Goal: Information Seeking & Learning: Check status

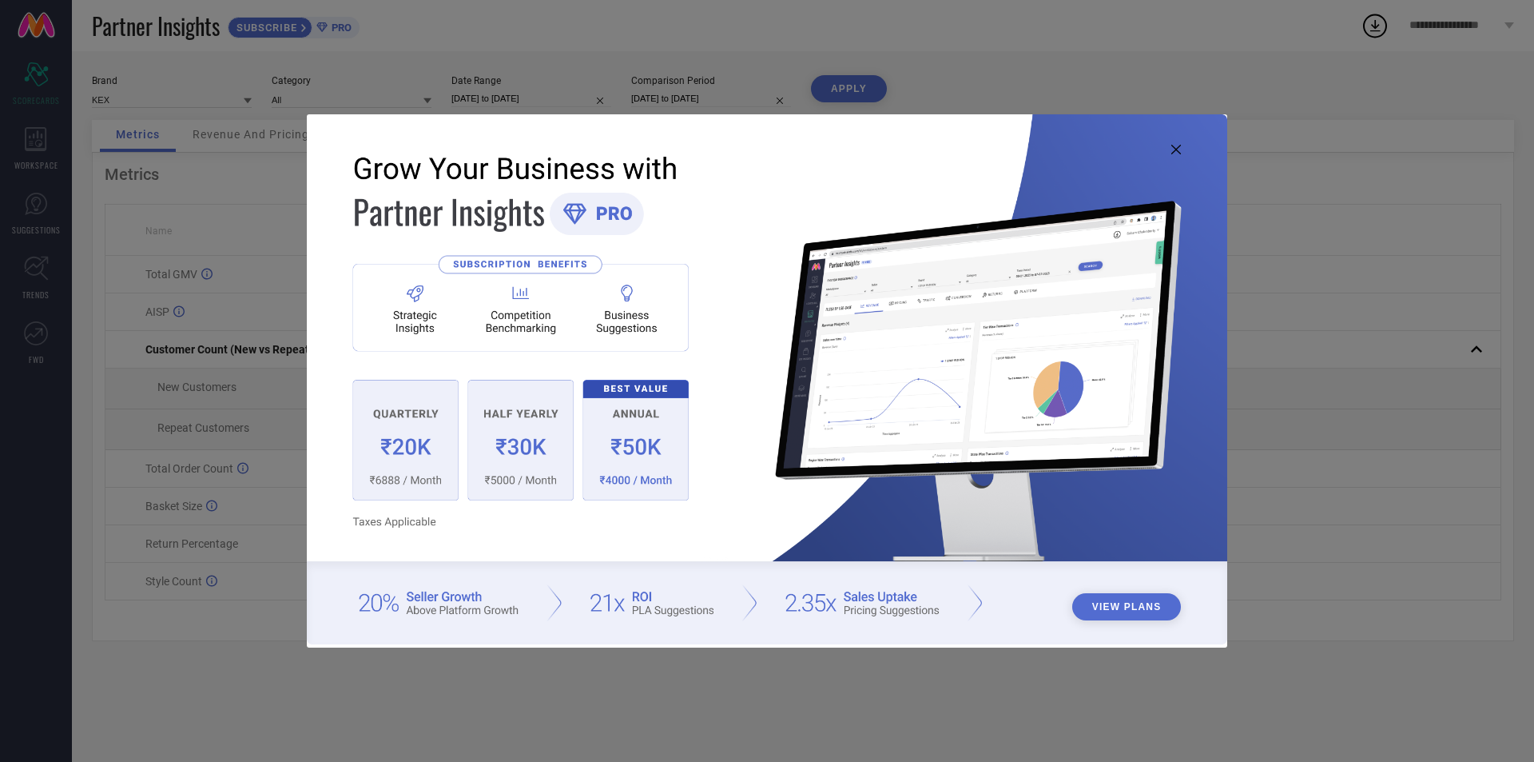
click at [1179, 145] on icon at bounding box center [1177, 150] width 10 height 10
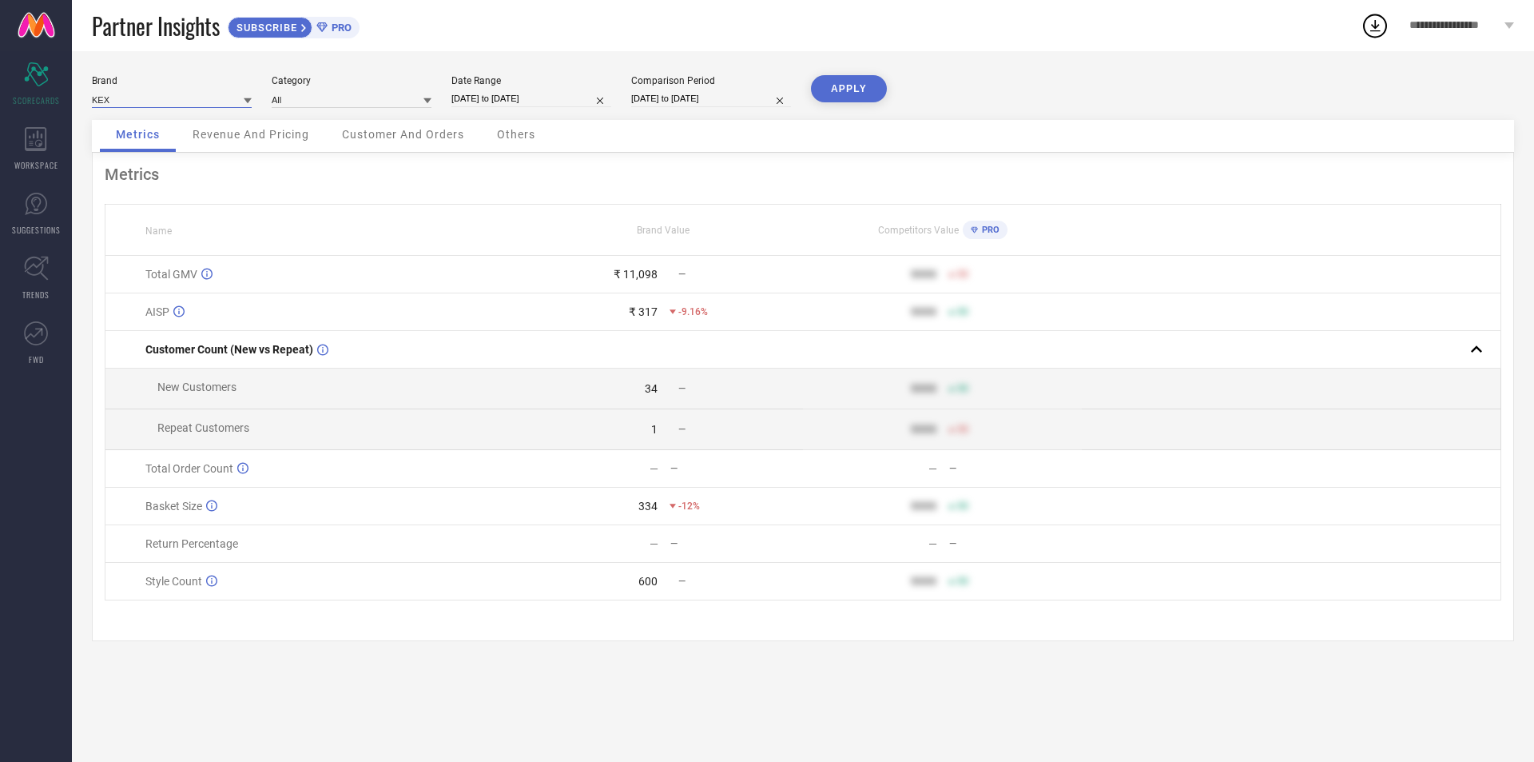
click at [219, 102] on input at bounding box center [172, 99] width 160 height 17
click at [200, 119] on div "KEX" at bounding box center [172, 121] width 160 height 27
click at [244, 99] on icon at bounding box center [248, 101] width 8 height 8
click at [408, 97] on input at bounding box center [352, 99] width 160 height 17
select select "9"
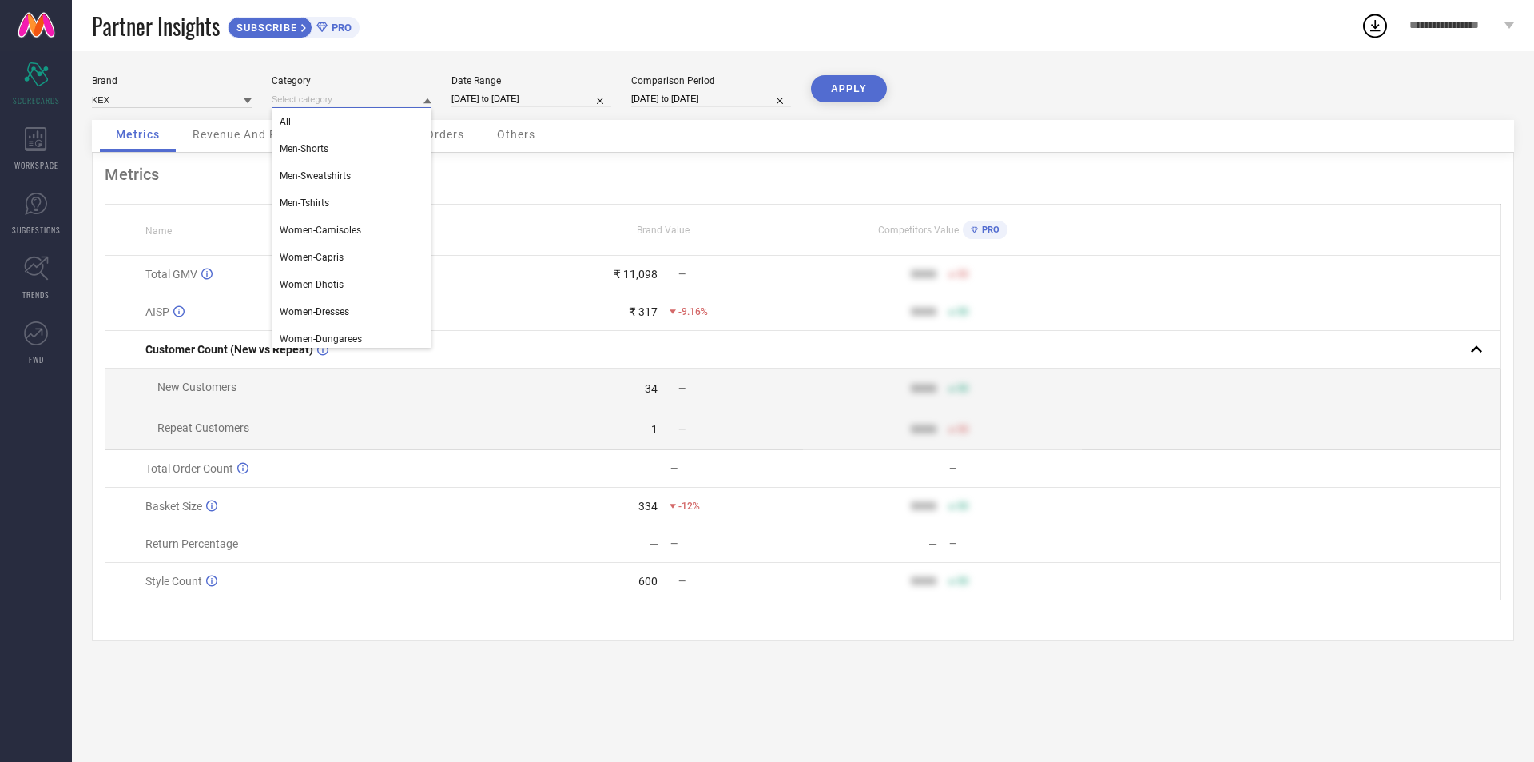
select select "2025"
select select "10"
select select "2025"
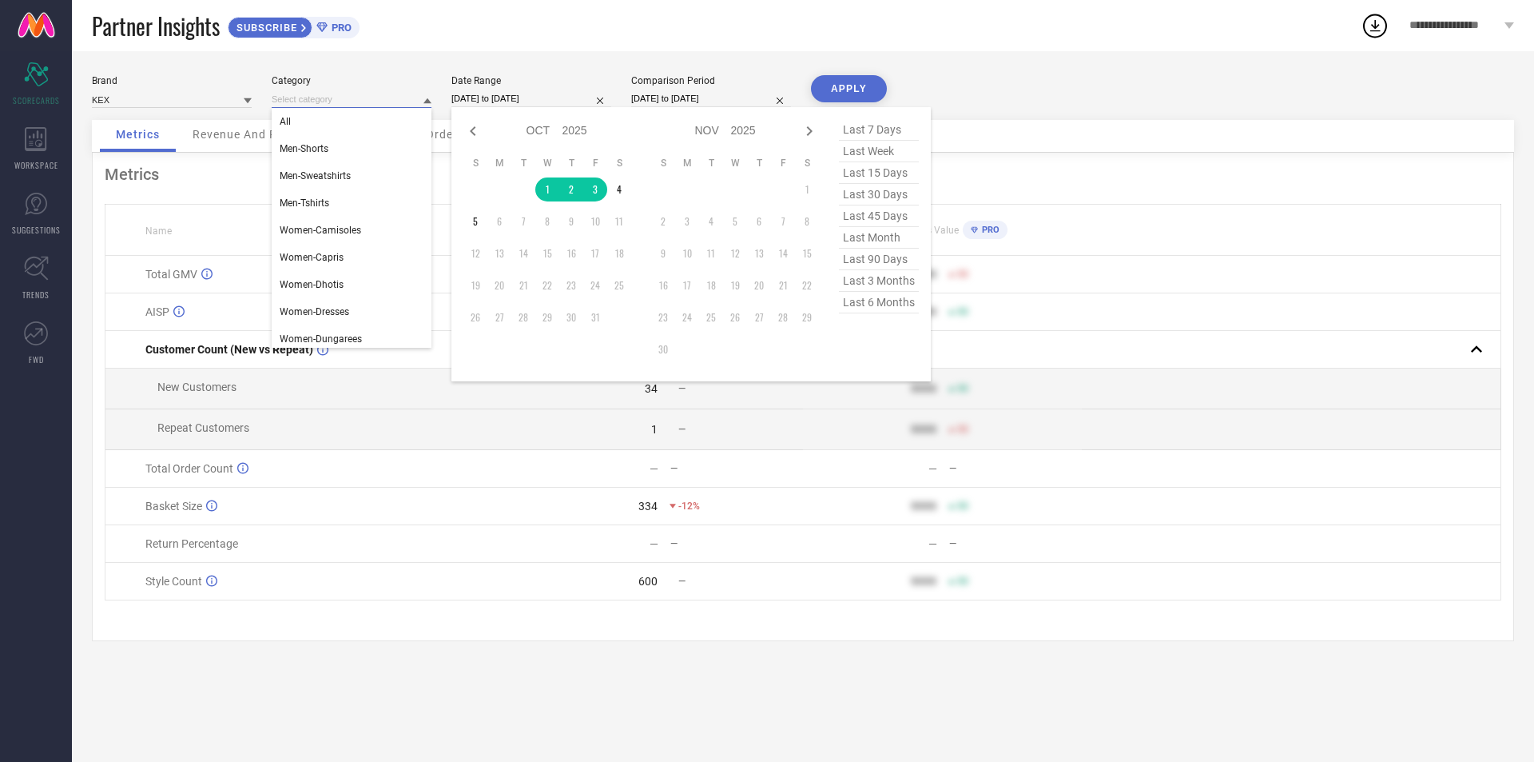
click at [540, 102] on input "[DATE] to [DATE]" at bounding box center [532, 98] width 160 height 17
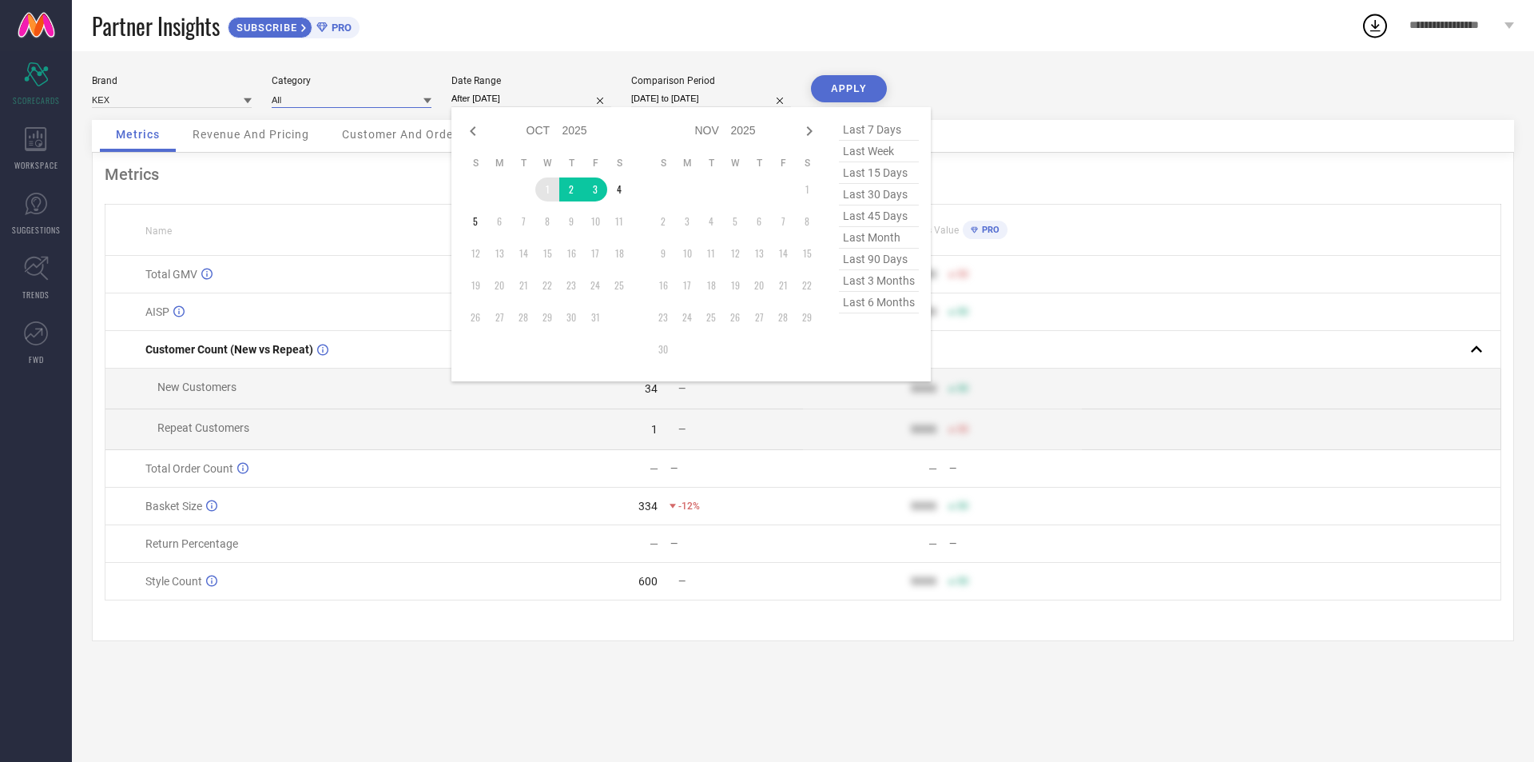
drag, startPoint x: 551, startPoint y: 188, endPoint x: 490, endPoint y: 205, distance: 64.0
click at [551, 189] on td "1" at bounding box center [547, 189] width 24 height 24
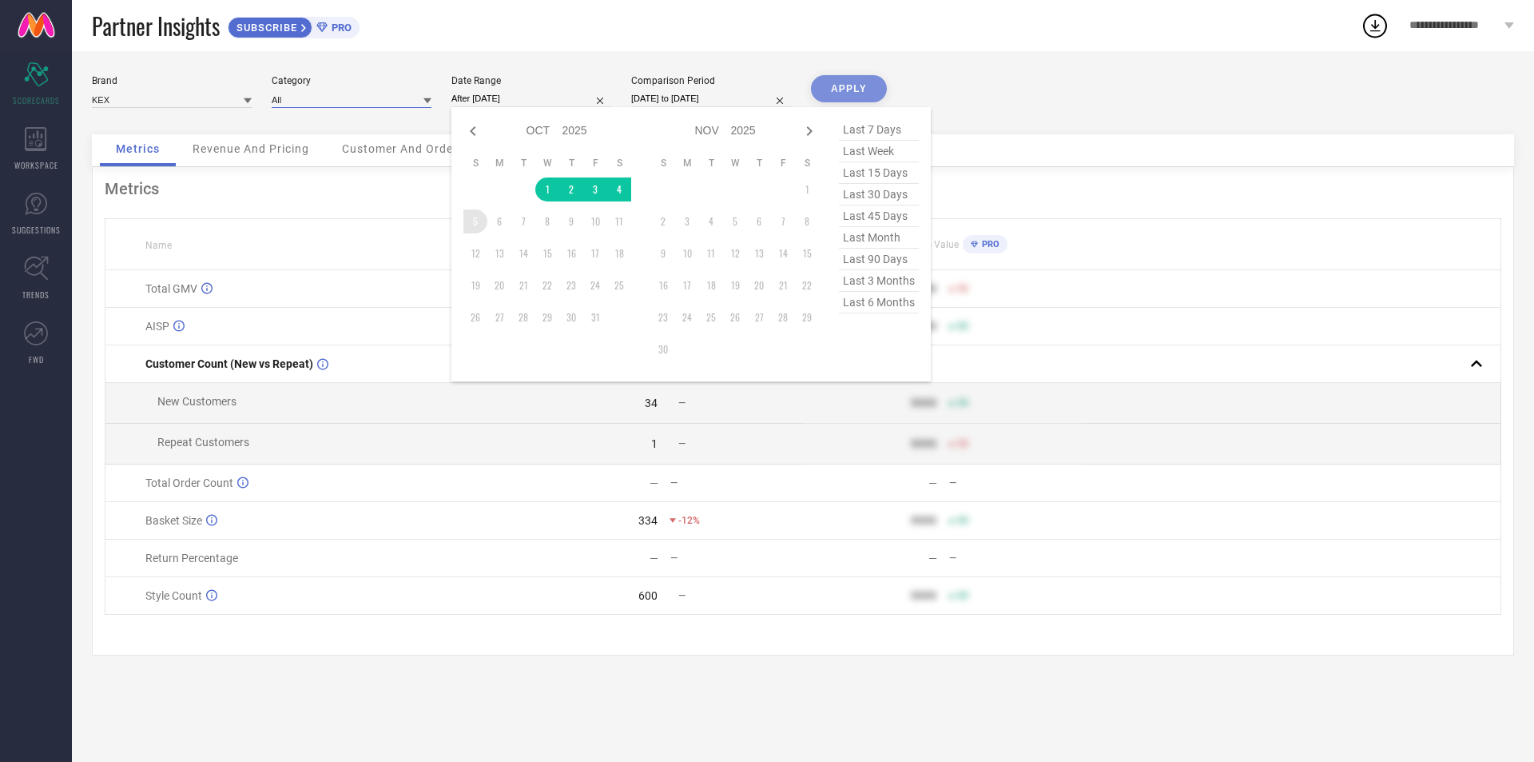
type input "[DATE] to [DATE]"
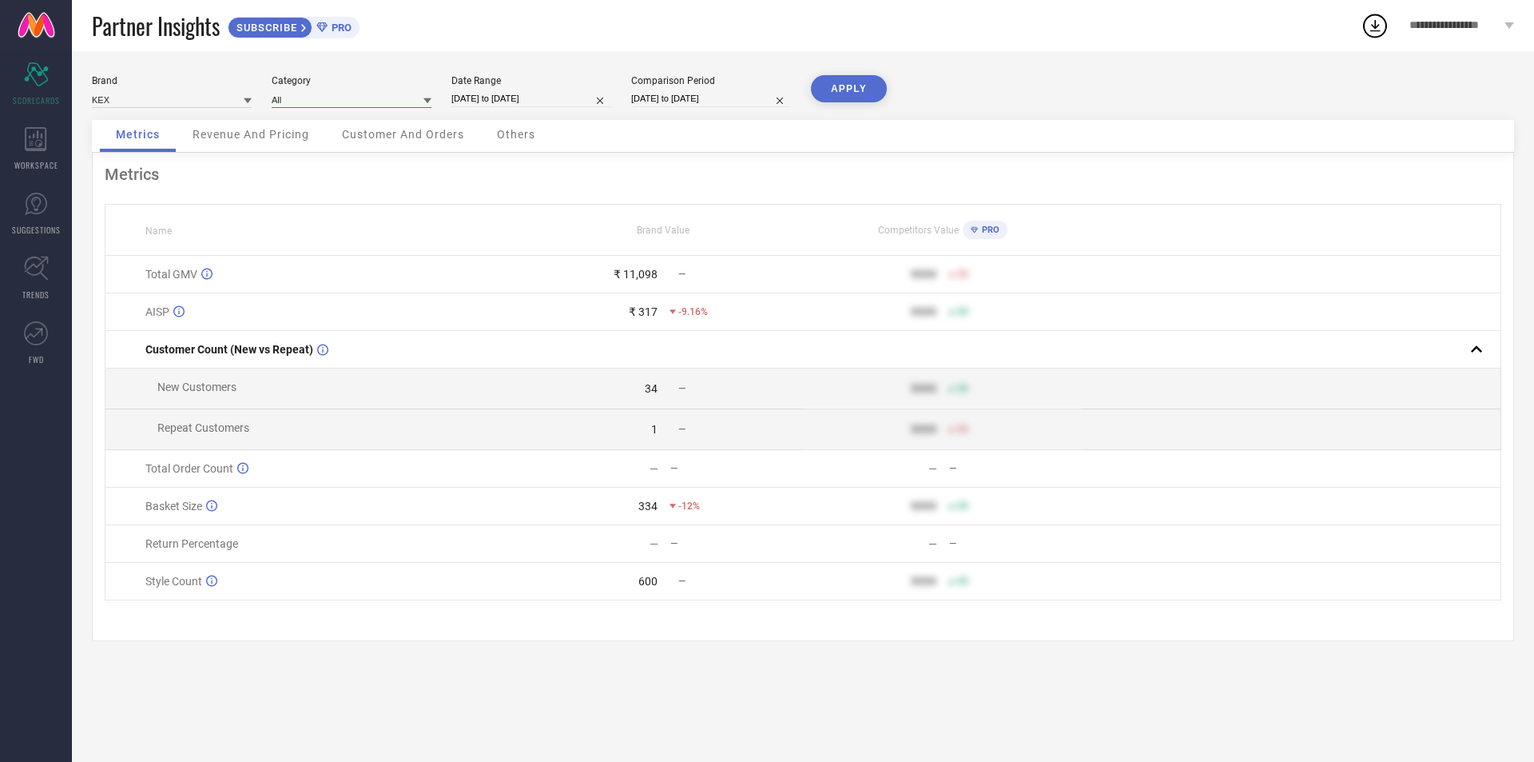
click at [535, 101] on input "[DATE] to [DATE]" at bounding box center [532, 98] width 160 height 17
select select "9"
select select "2025"
select select "10"
select select "2025"
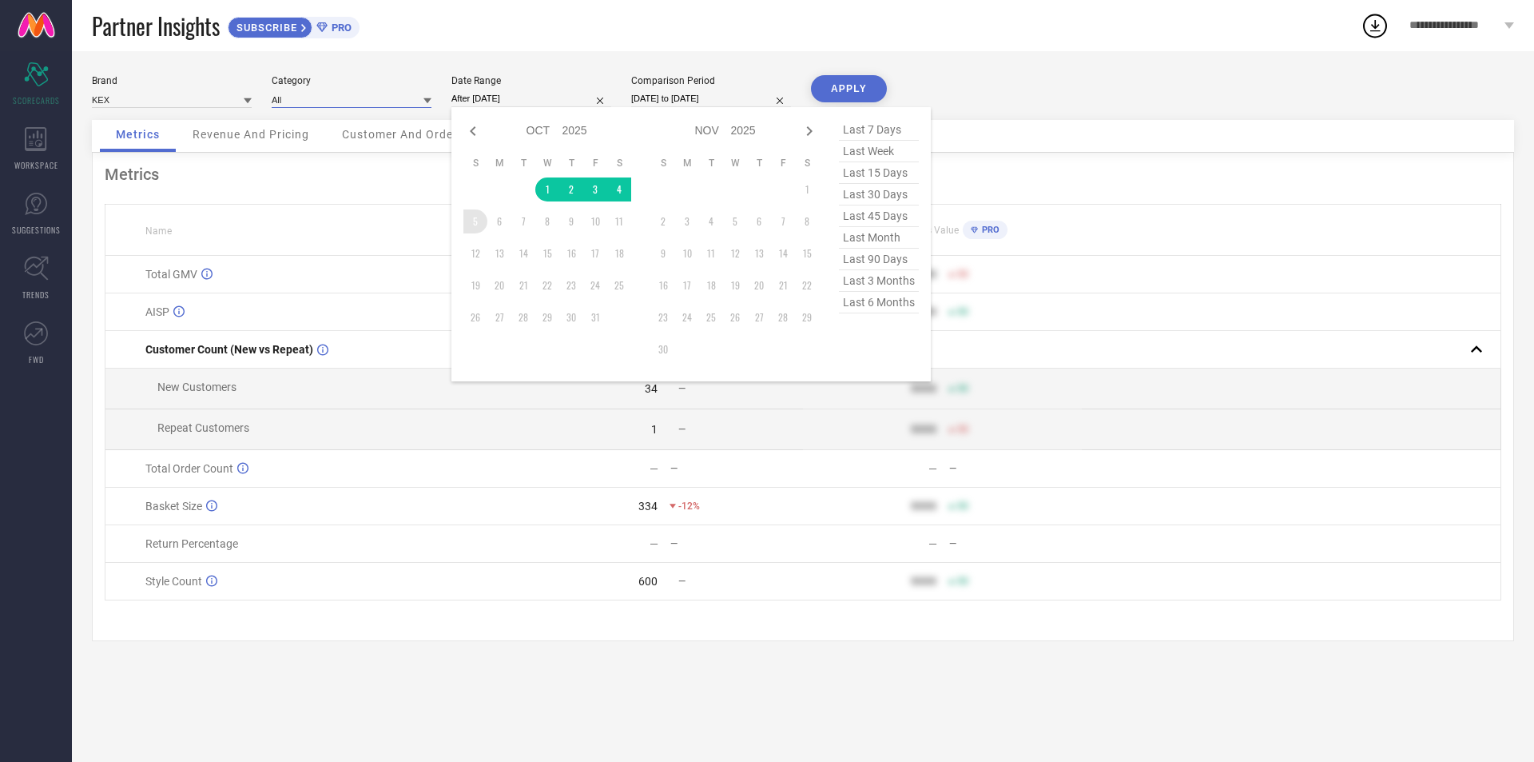
click at [476, 226] on td "5" at bounding box center [476, 221] width 24 height 24
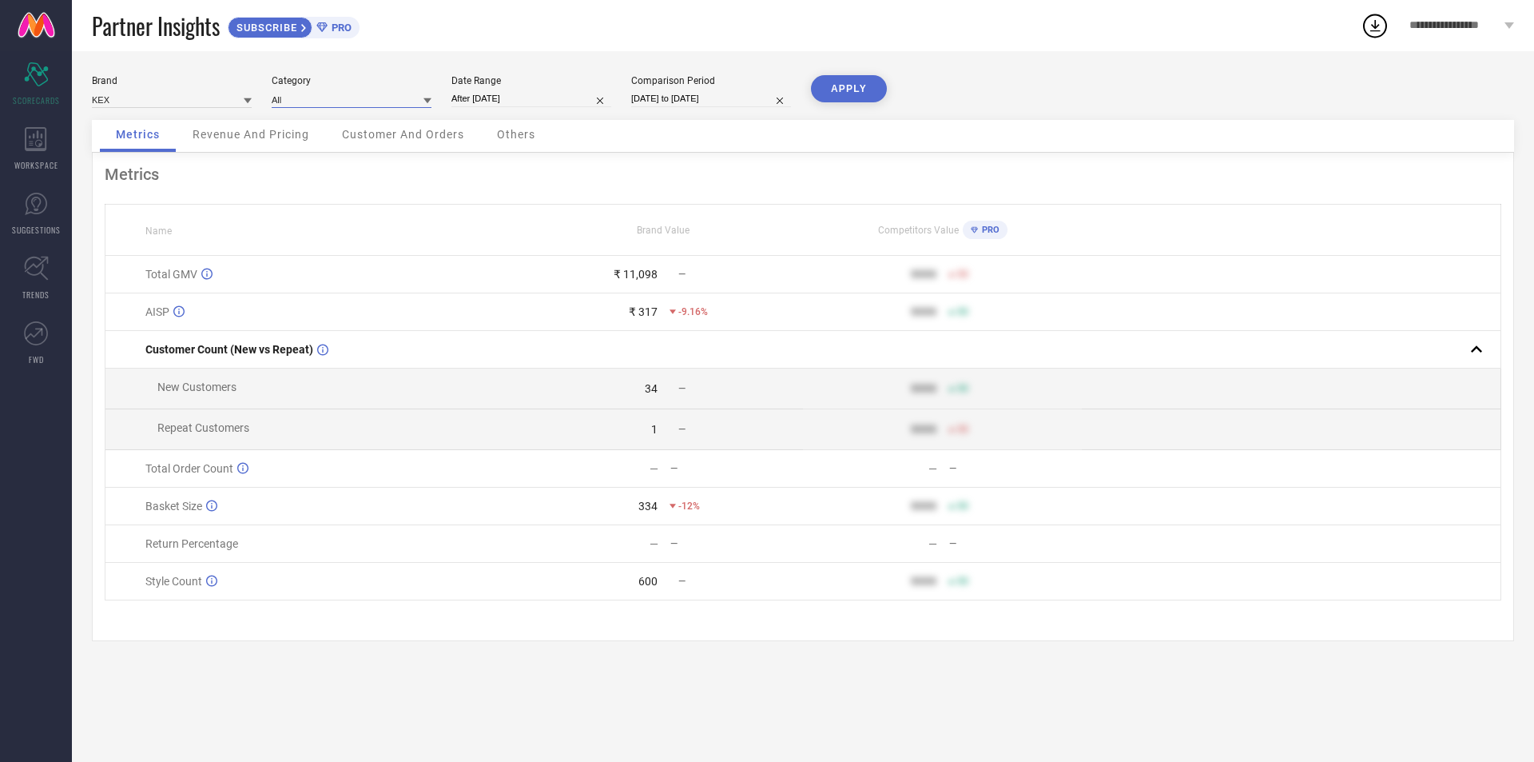
type input "[DATE] to [DATE]"
click at [529, 101] on input "[DATE] to [DATE]" at bounding box center [532, 98] width 160 height 17
select select "9"
select select "2025"
select select "10"
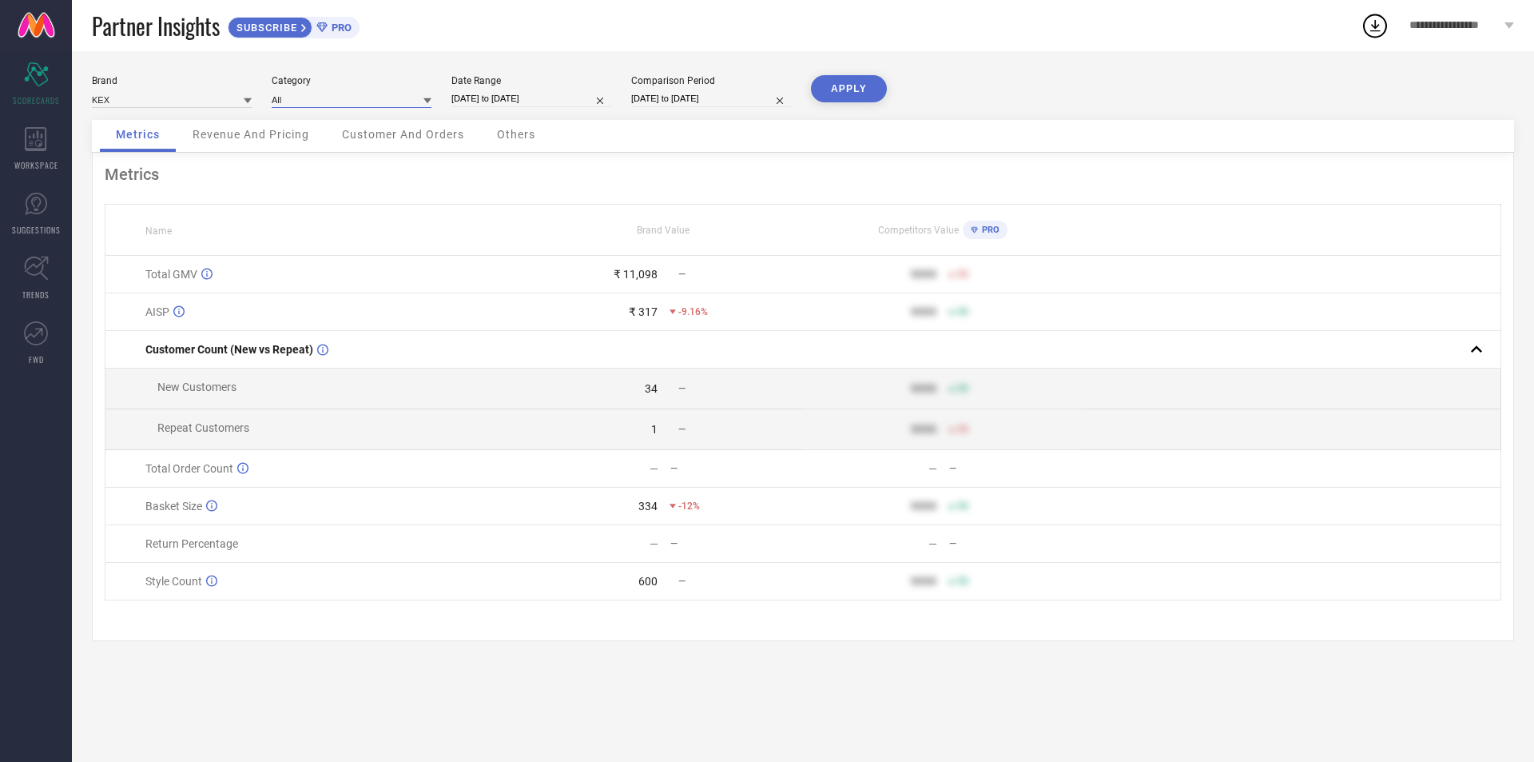
select select "2025"
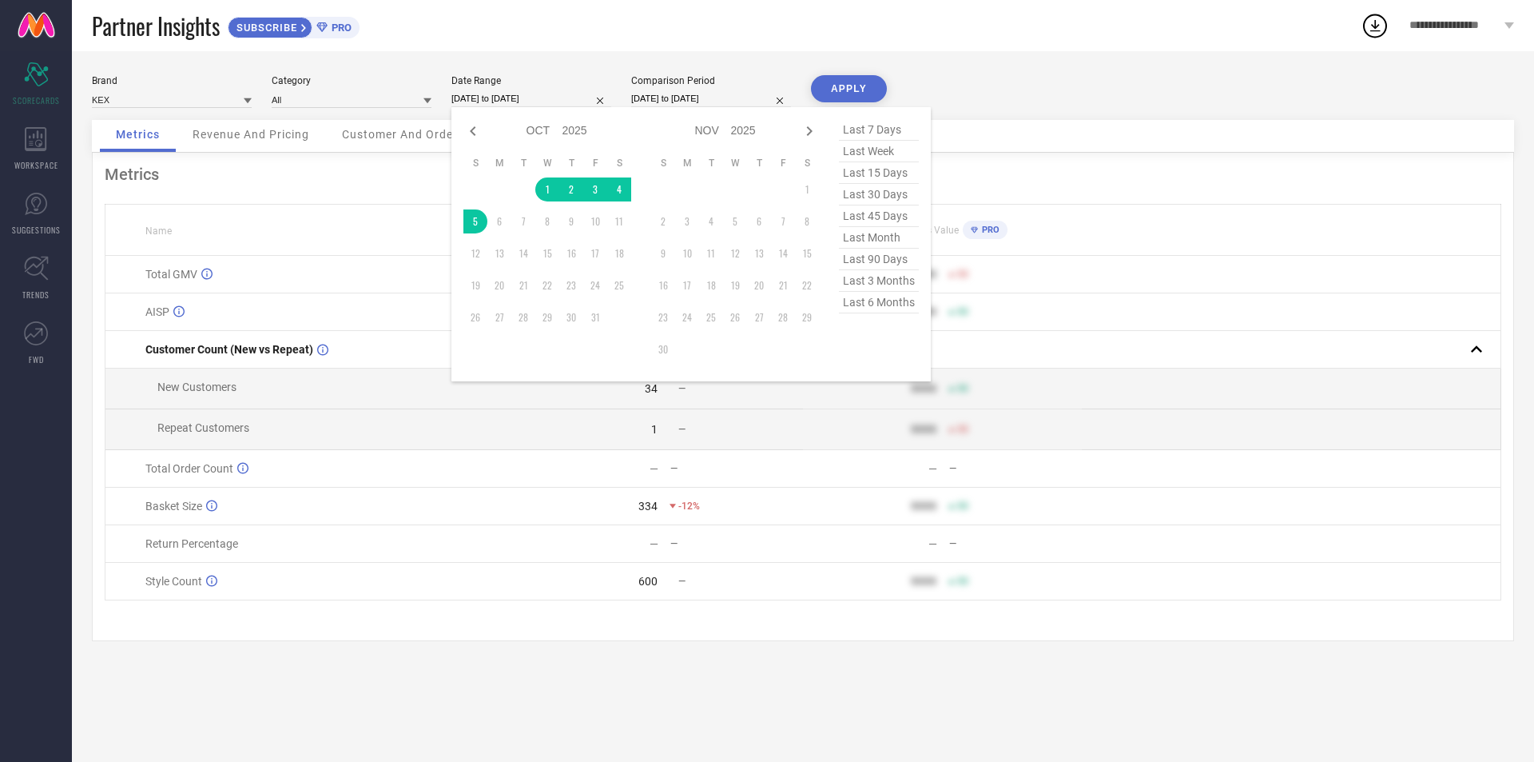
click at [834, 92] on button "APPLY" at bounding box center [849, 88] width 76 height 27
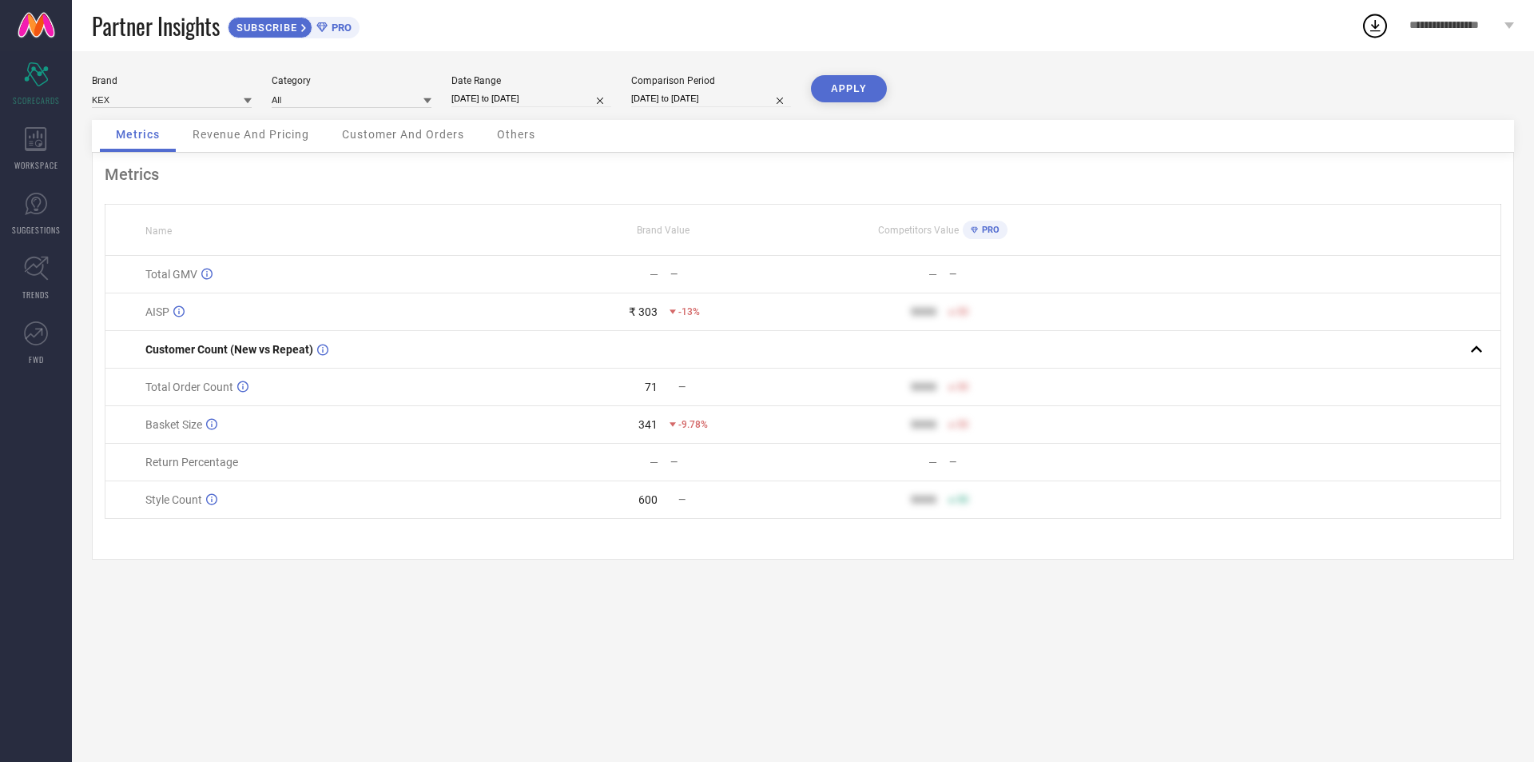
click at [699, 106] on input "[DATE] to [DATE]" at bounding box center [711, 98] width 160 height 17
select select "9"
select select "2024"
select select "10"
select select "2024"
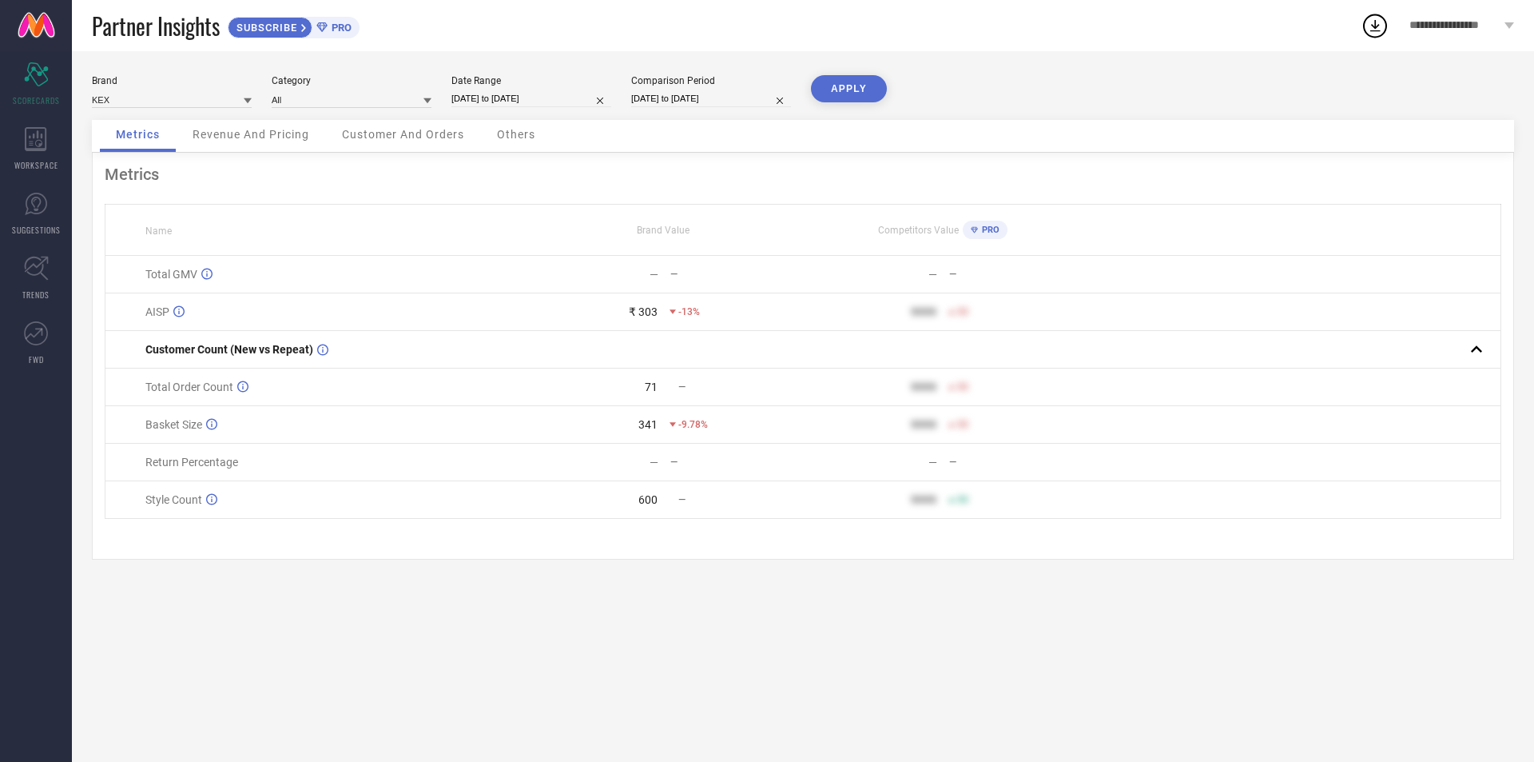
click at [590, 116] on div "Brand KEX Category All Date Range [DATE] to [DATE] Comparison Period [DATE] to …" at bounding box center [803, 97] width 1423 height 45
select select "9"
select select "2025"
select select "10"
select select "2025"
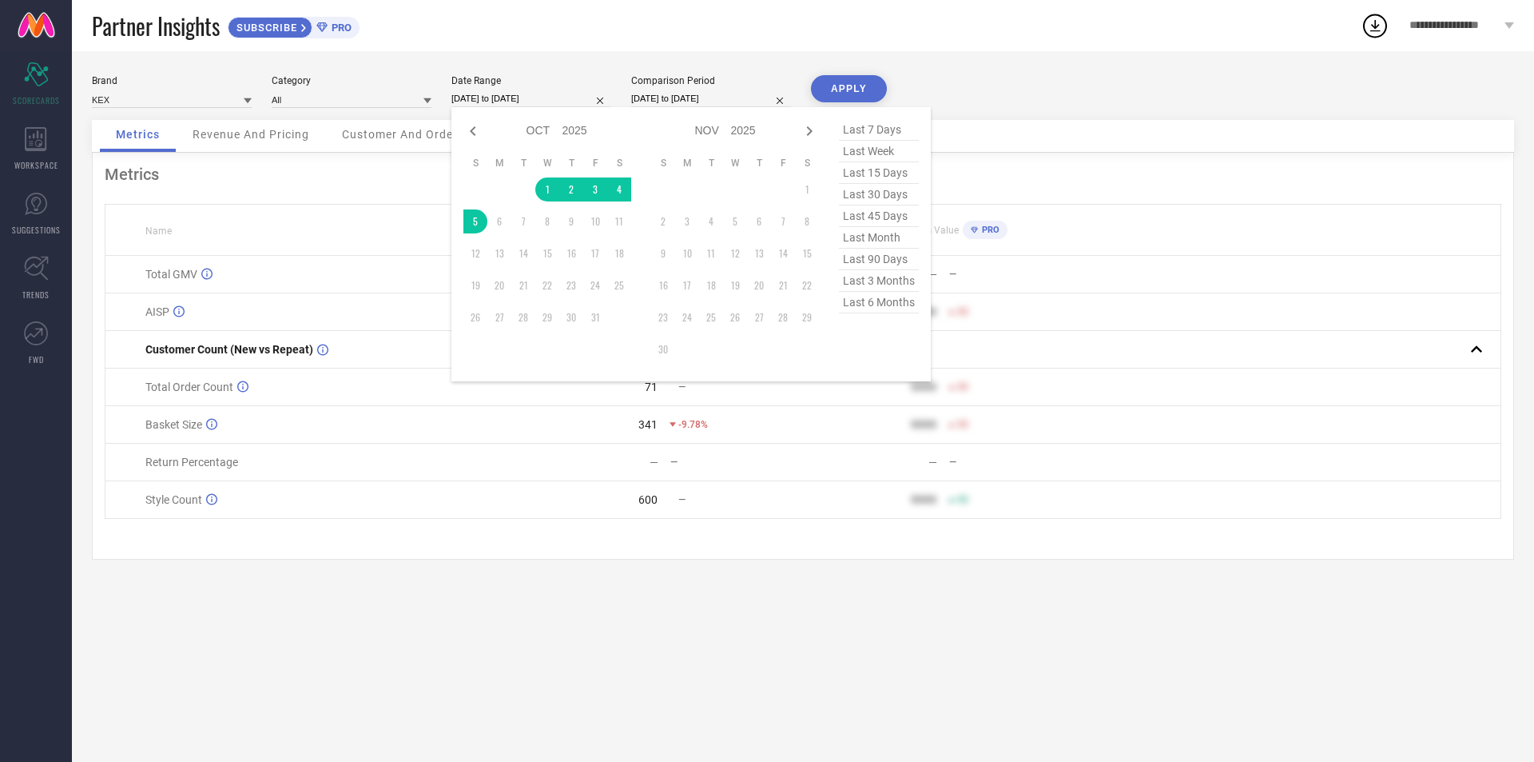
click at [527, 102] on input "[DATE] to [DATE]" at bounding box center [532, 98] width 160 height 17
click at [549, 189] on td "1" at bounding box center [547, 189] width 24 height 24
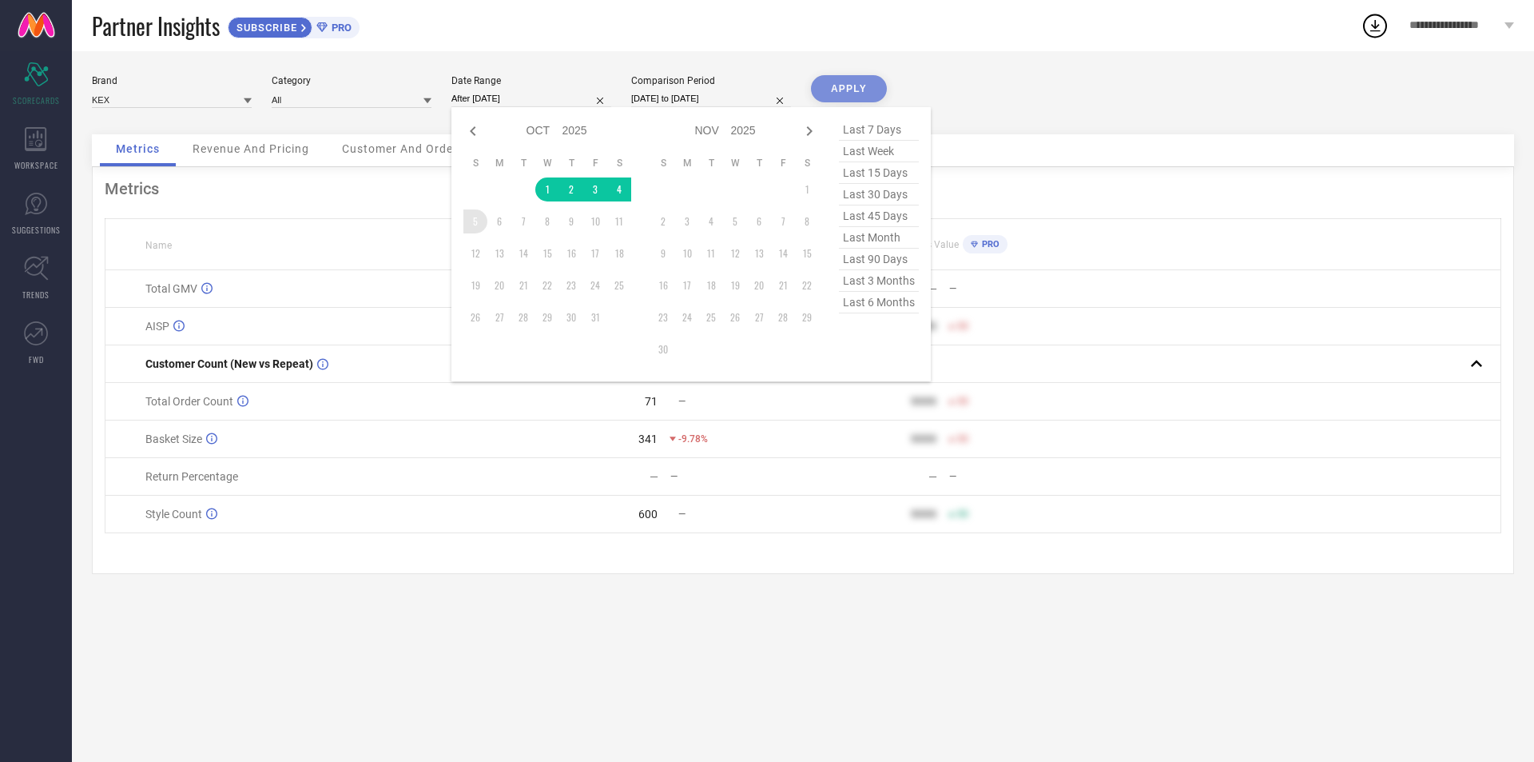
type input "[DATE] to [DATE]"
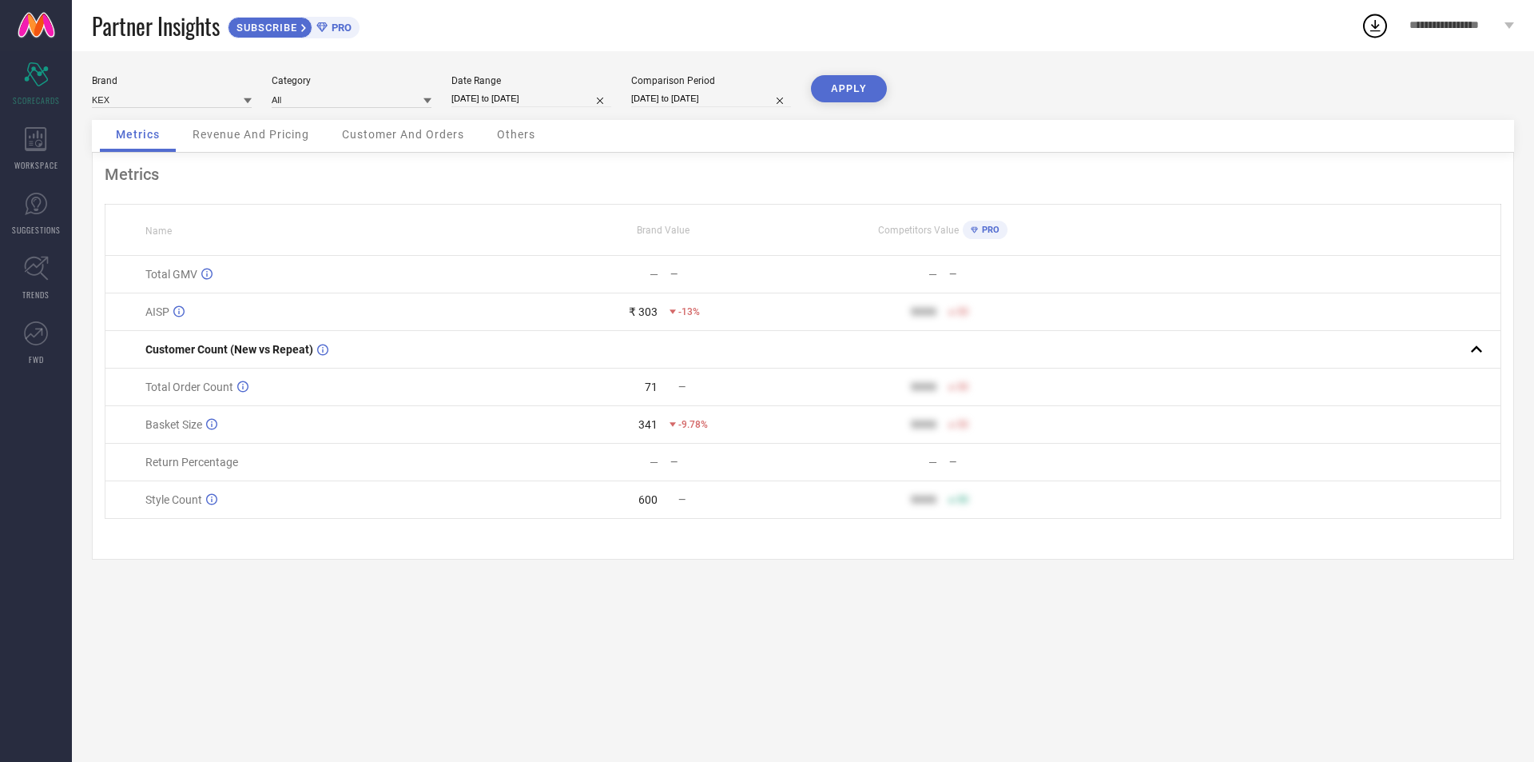
click at [856, 94] on button "APPLY" at bounding box center [849, 88] width 76 height 27
click at [433, 100] on div "Brand KEX Category All Date Range [DATE] to [DATE] Comparison Period [DATE] to …" at bounding box center [803, 97] width 1423 height 45
click at [425, 98] on icon at bounding box center [428, 101] width 8 height 6
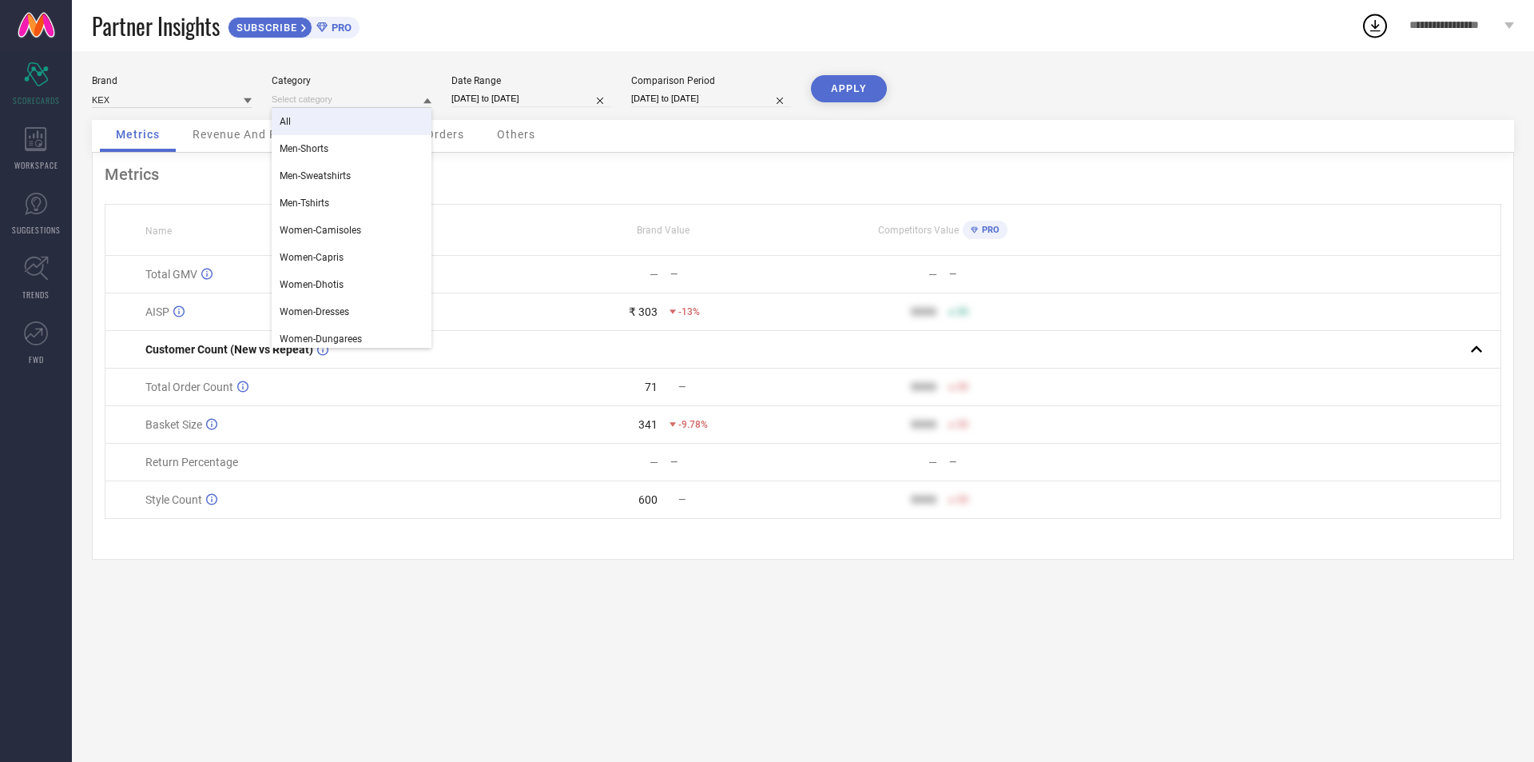
click at [353, 129] on div "All" at bounding box center [352, 121] width 160 height 27
